Goal: Transaction & Acquisition: Subscribe to service/newsletter

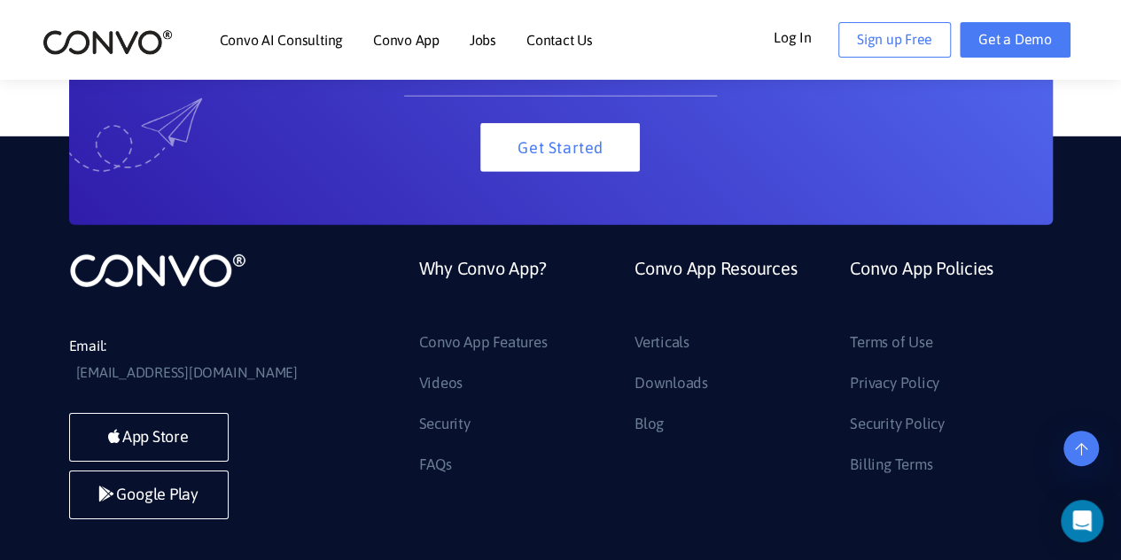
scroll to position [2658, 0]
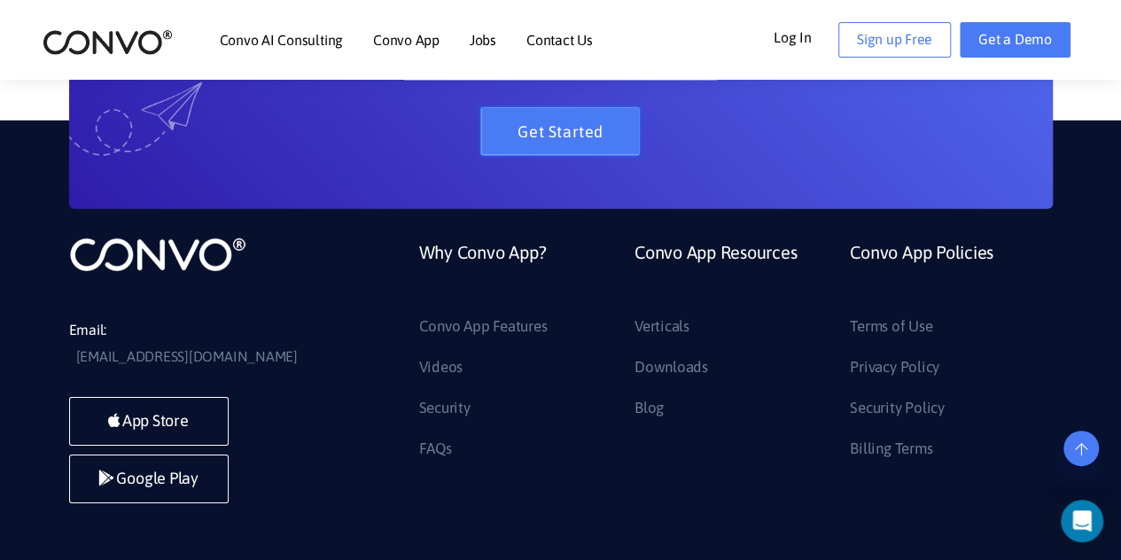
click at [619, 127] on button "Get Started" at bounding box center [559, 131] width 159 height 49
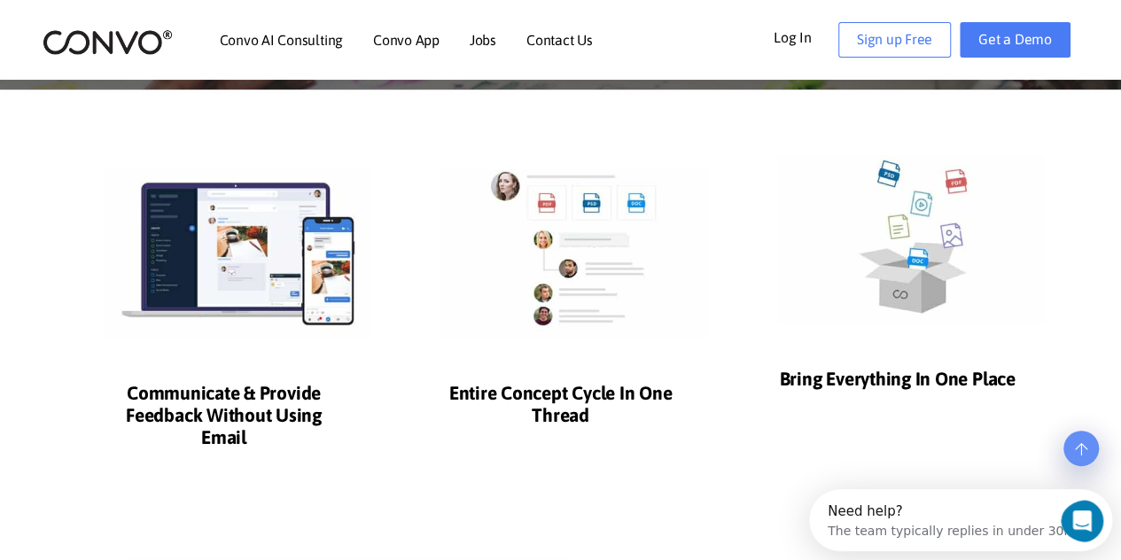
scroll to position [354, 0]
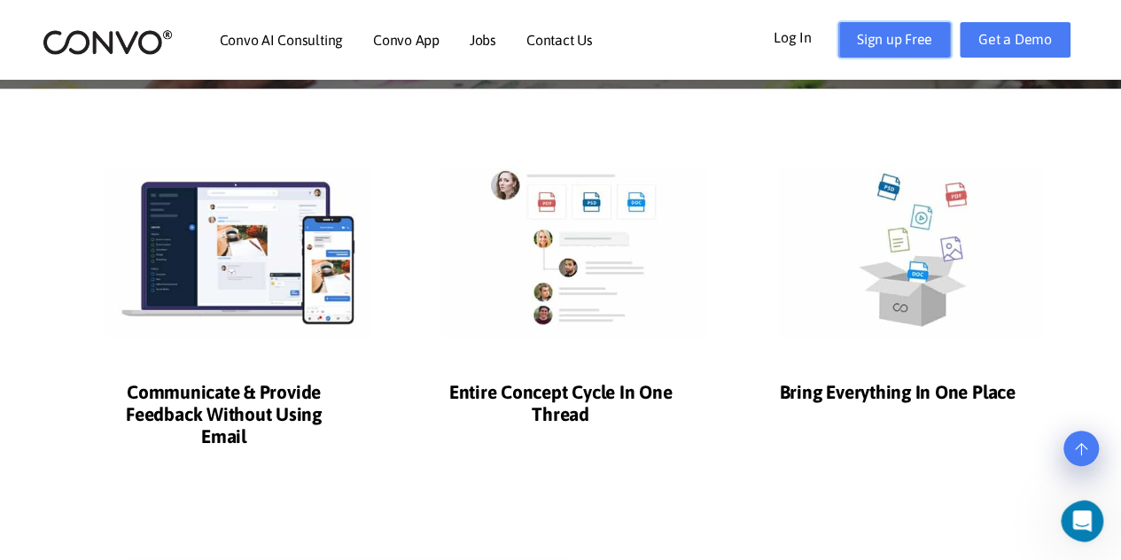
click at [858, 35] on link "Sign up Free" at bounding box center [894, 39] width 113 height 35
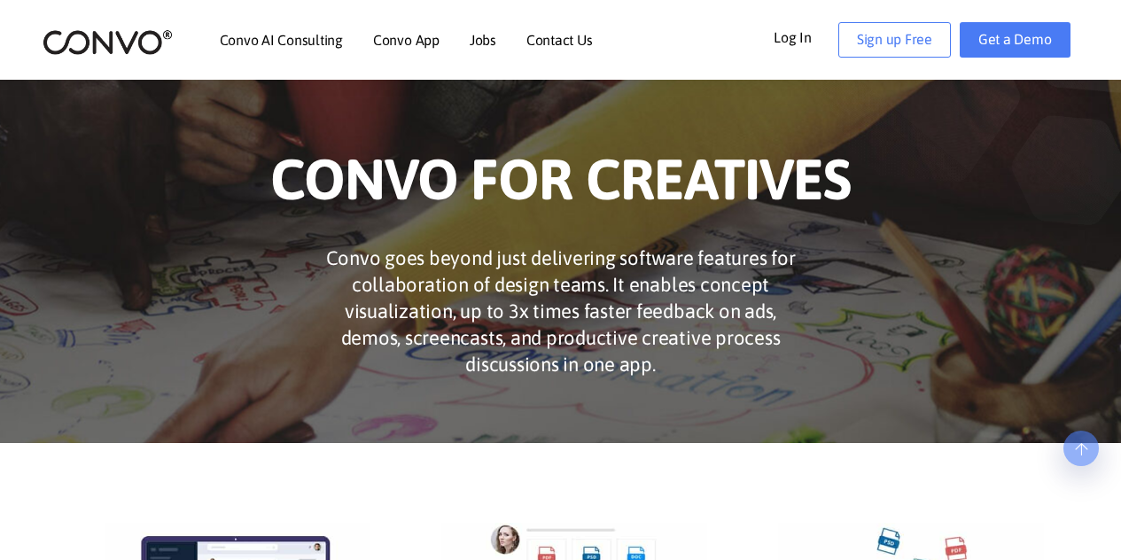
scroll to position [354, 0]
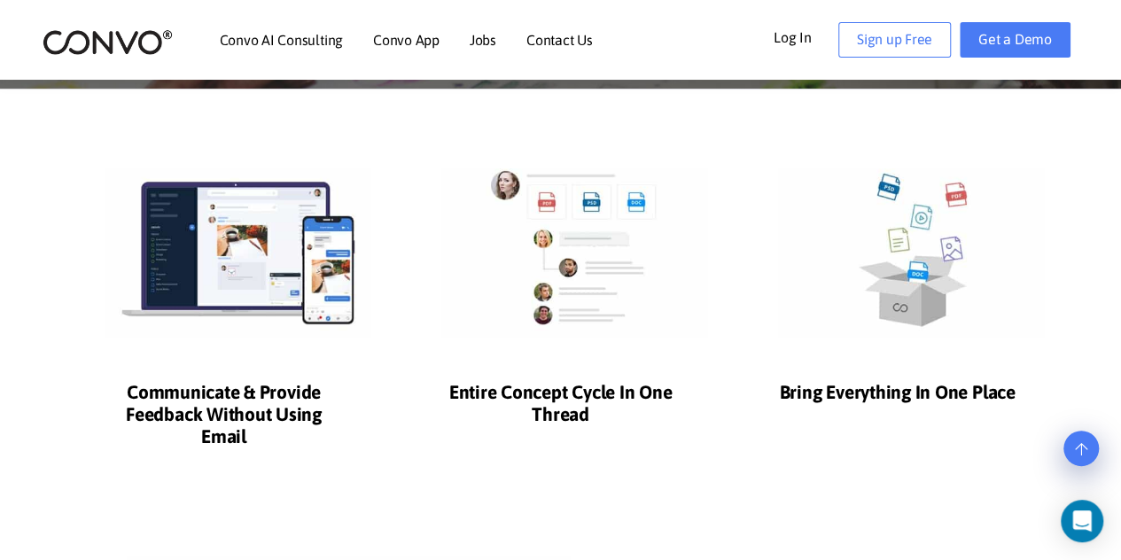
click at [804, 35] on link "Log In" at bounding box center [805, 36] width 65 height 28
click at [870, 45] on link "Sign up Free" at bounding box center [894, 39] width 113 height 35
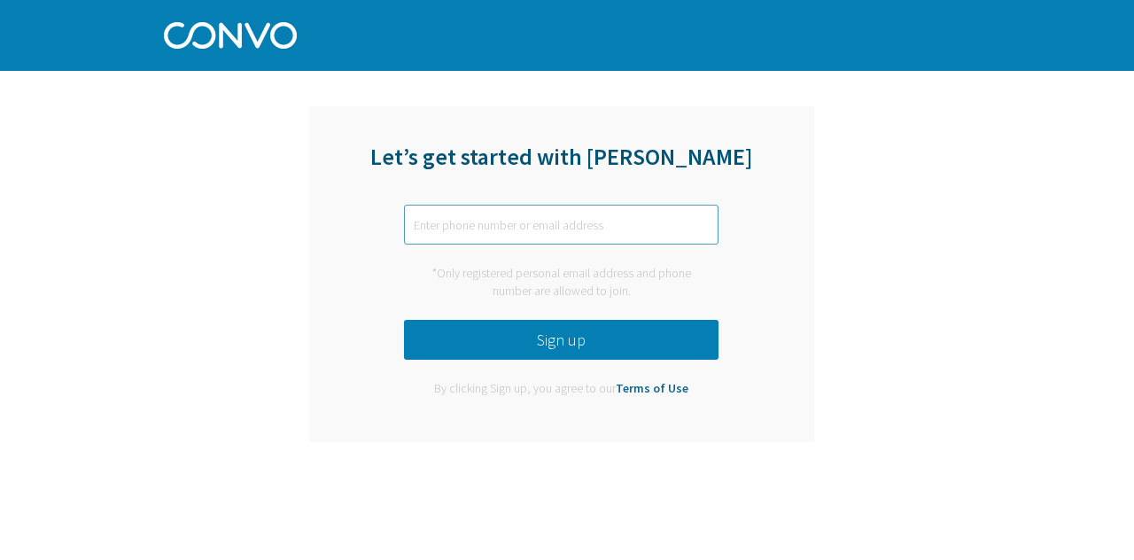
click at [613, 216] on input "text" at bounding box center [561, 225] width 314 height 40
type input "abdirahmana1770@gmail.com"
click at [586, 283] on div "*Only registered personal email address and phone number are allowed to join." at bounding box center [561, 282] width 314 height 35
click at [590, 326] on button "Sign up" at bounding box center [561, 340] width 314 height 40
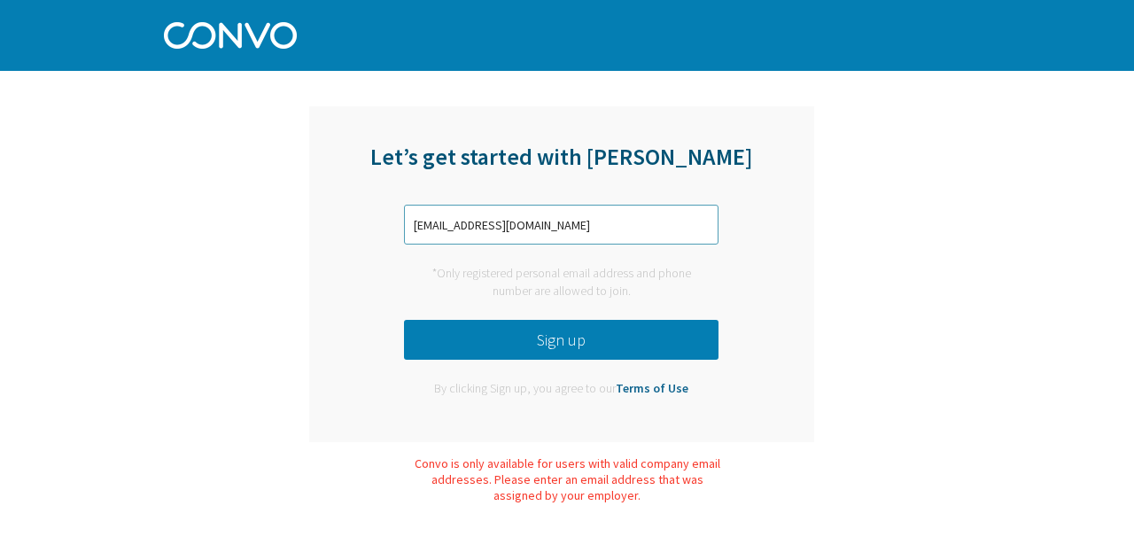
click at [588, 228] on input "abdirahmana1770@gmail.com" at bounding box center [561, 225] width 314 height 40
click at [590, 225] on input "abdirahmana1770@gmail.com" at bounding box center [561, 225] width 314 height 40
drag, startPoint x: 590, startPoint y: 224, endPoint x: 402, endPoint y: 198, distance: 189.6
click at [402, 198] on div "Let’s get started with Convo abdirahmana1770@gmail.com *Only registered persona…" at bounding box center [561, 274] width 505 height 336
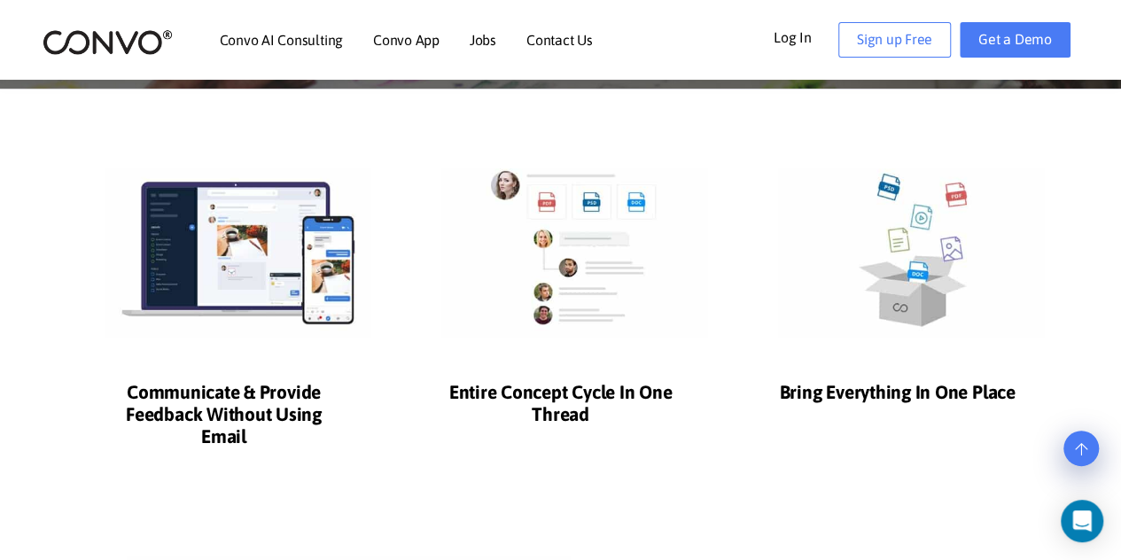
scroll to position [354, 0]
click at [1021, 40] on link "Get a Demo" at bounding box center [1014, 39] width 111 height 35
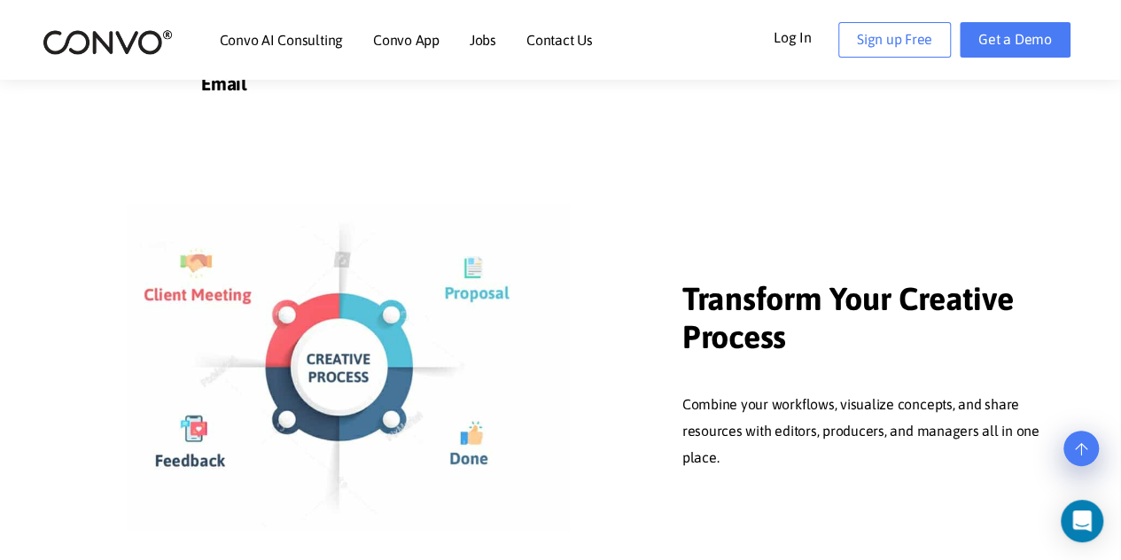
scroll to position [709, 0]
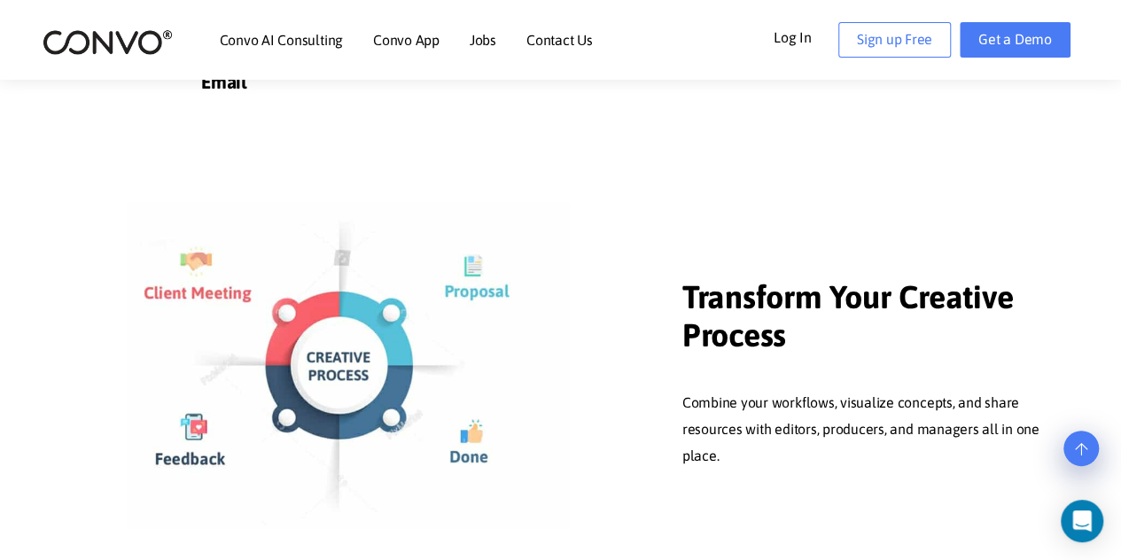
click at [303, 43] on link "Convo AI Consulting" at bounding box center [281, 40] width 123 height 14
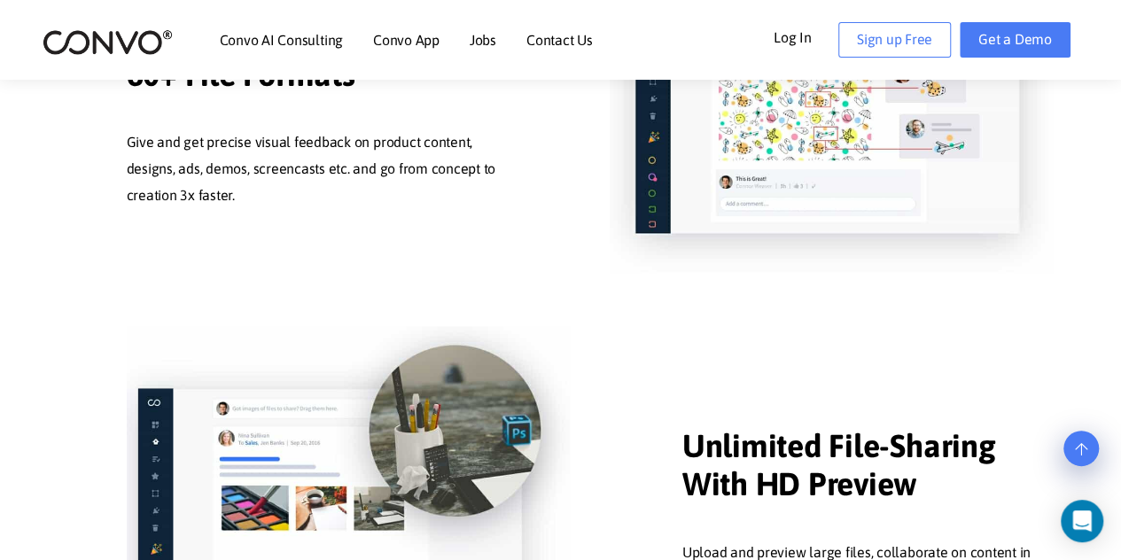
scroll to position [1329, 0]
